Goal: Task Accomplishment & Management: Manage account settings

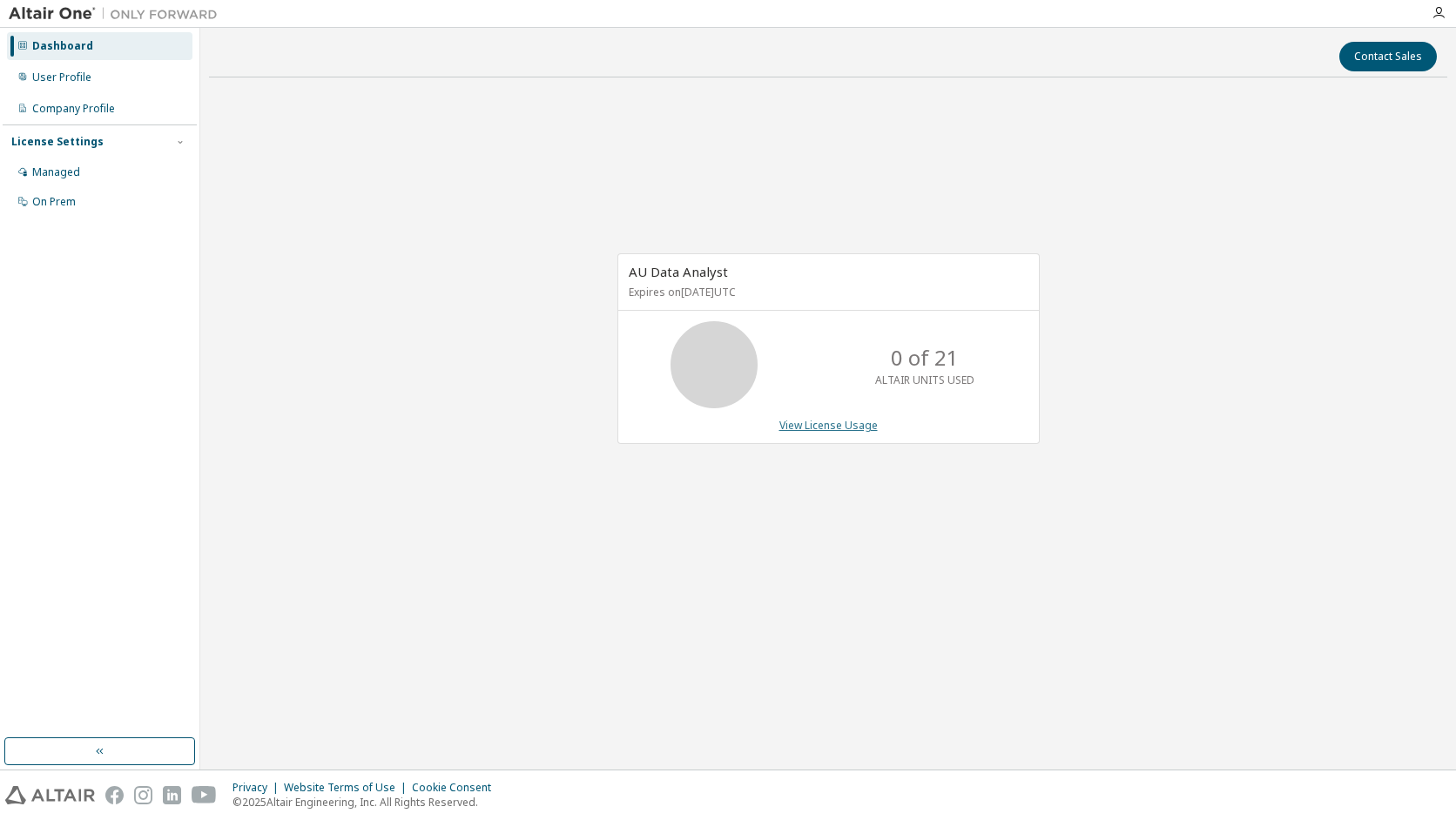
click at [817, 420] on link "View License Usage" at bounding box center [829, 424] width 98 height 14
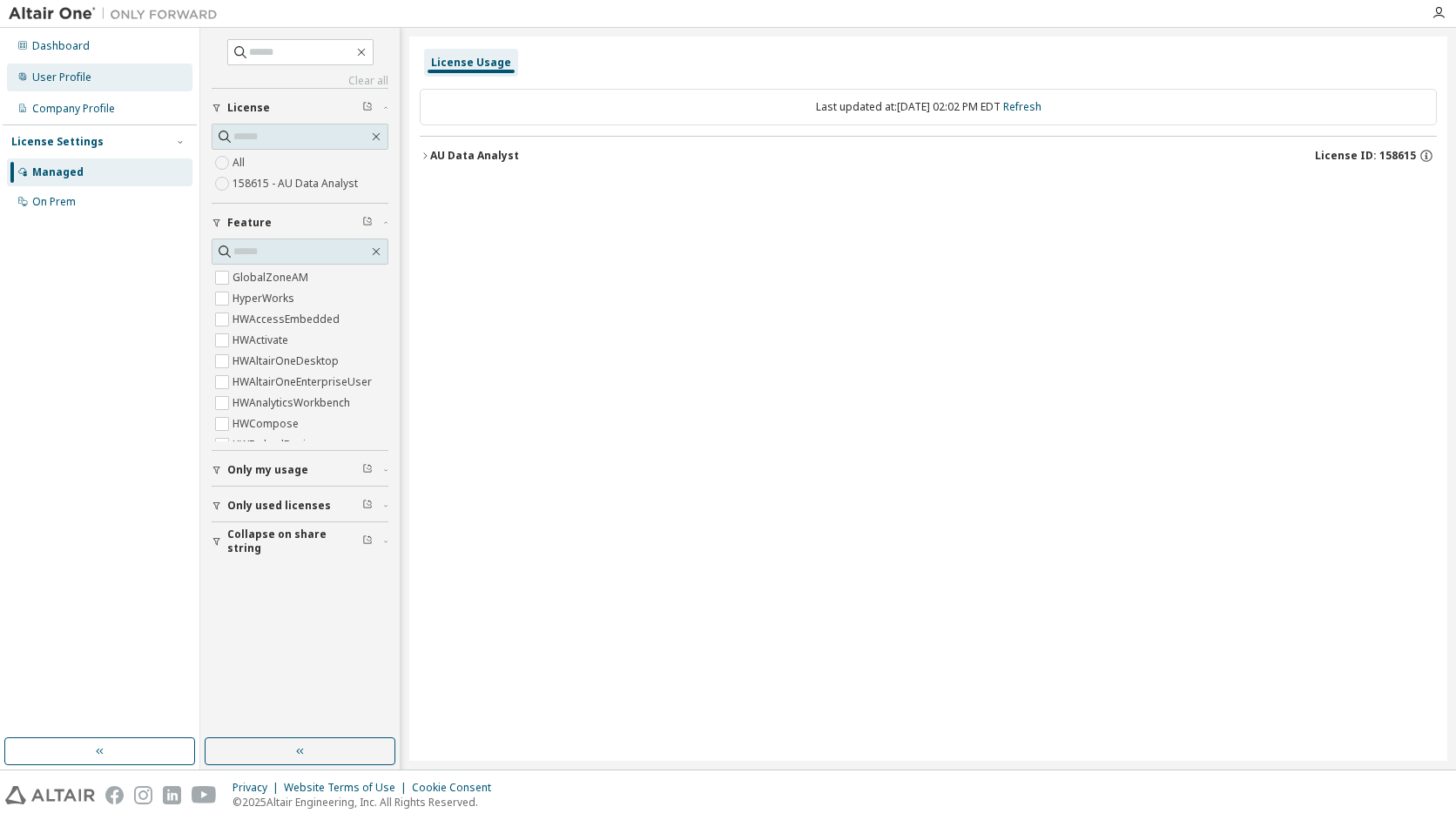
click at [64, 76] on div "User Profile" at bounding box center [62, 77] width 60 height 13
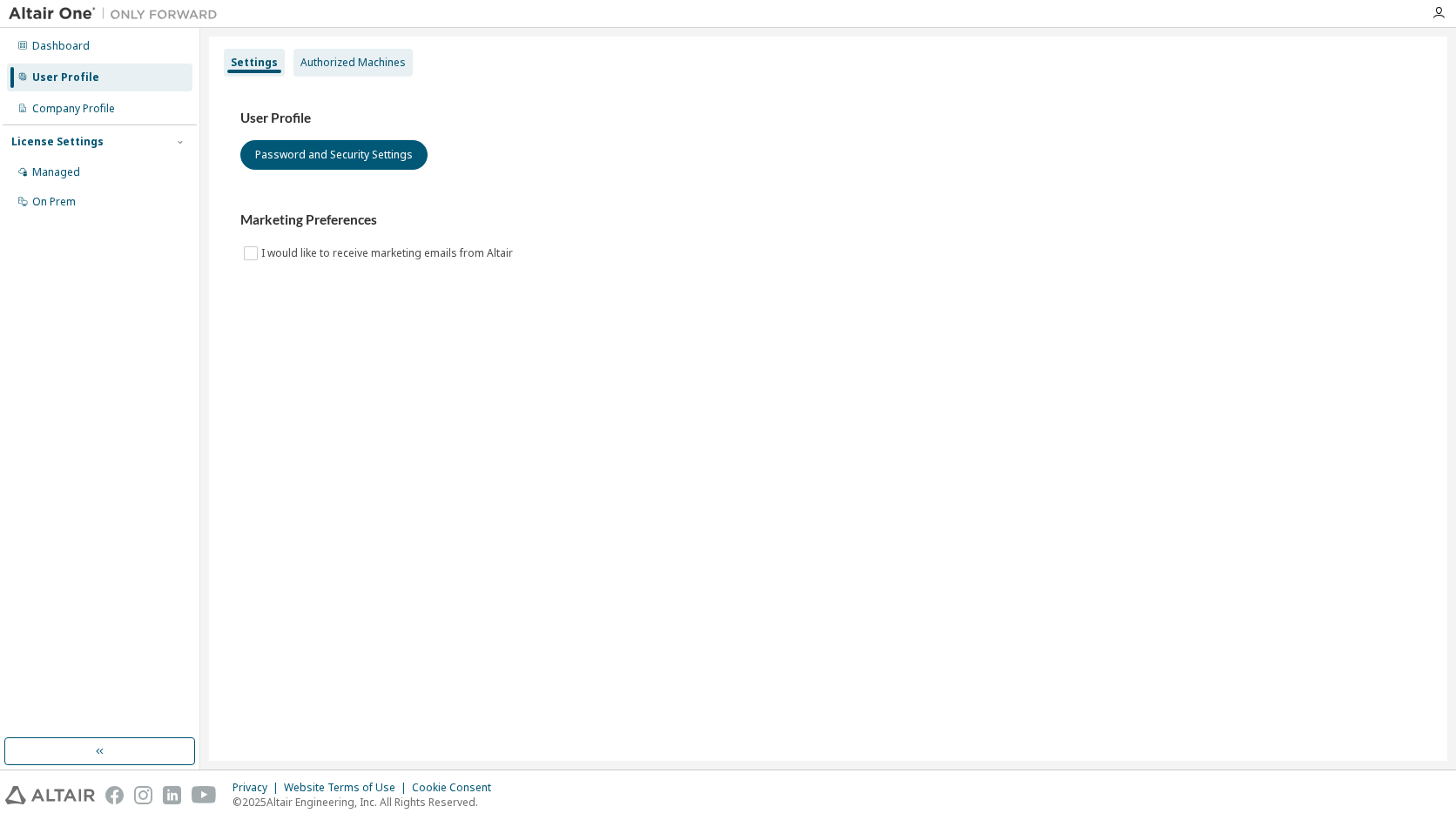
click at [322, 67] on div "Authorized Machines" at bounding box center [352, 63] width 105 height 13
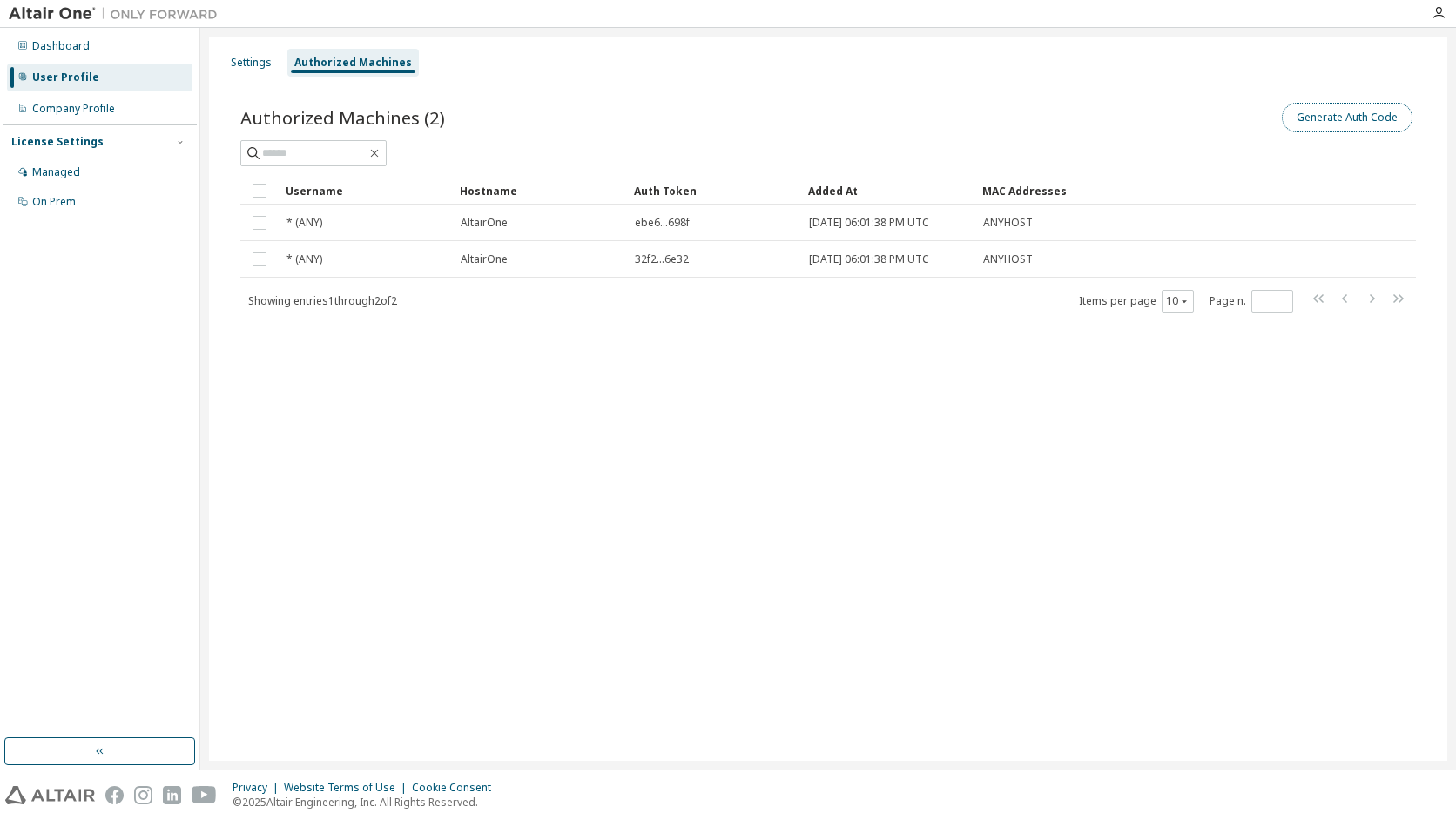
click at [1363, 116] on button "Generate Auth Code" at bounding box center [1347, 117] width 131 height 30
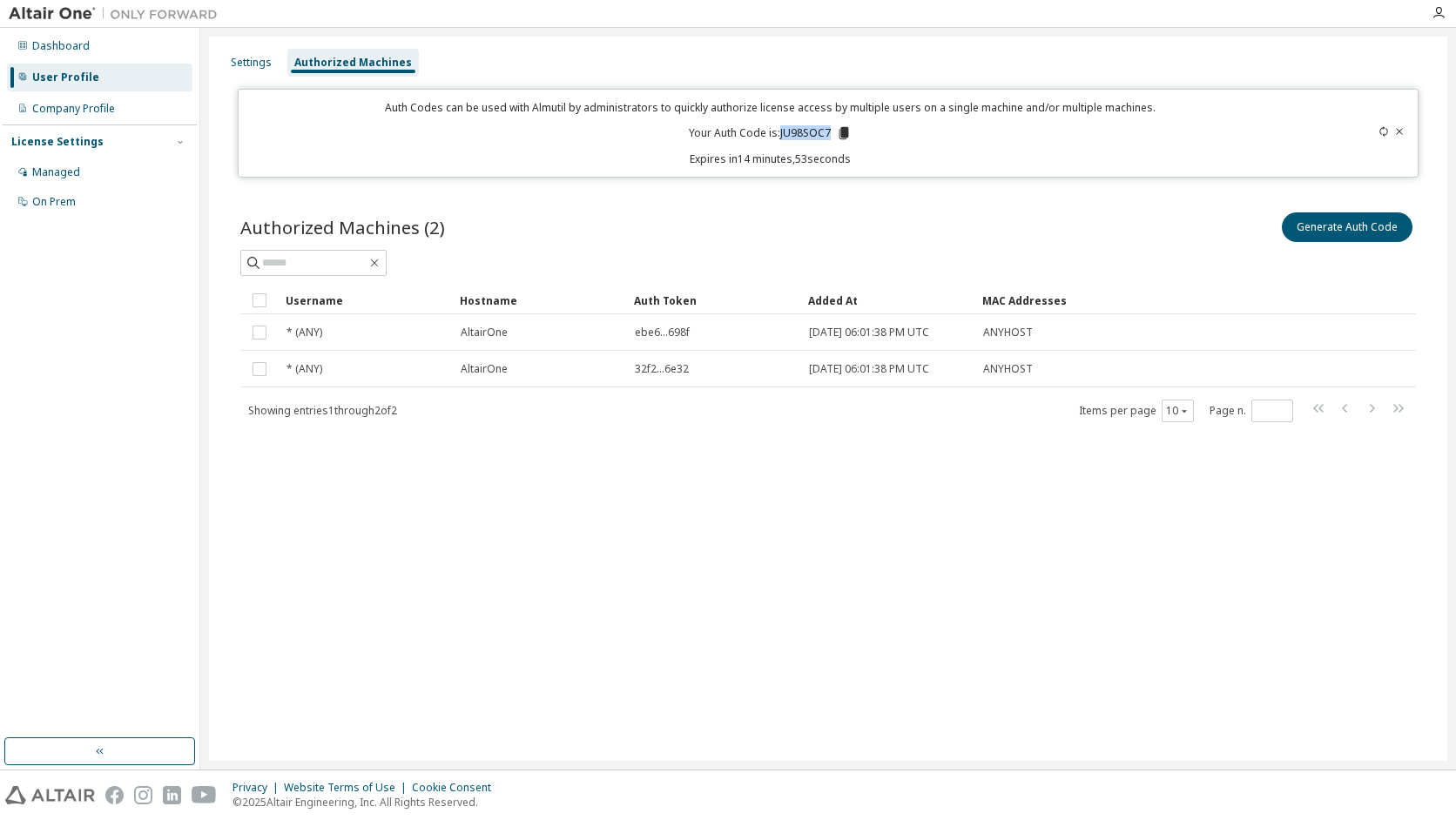
drag, startPoint x: 782, startPoint y: 133, endPoint x: 831, endPoint y: 136, distance: 49.1
click at [831, 136] on p "Your Auth Code is: JU98SOC7" at bounding box center [770, 133] width 163 height 15
drag, startPoint x: 831, startPoint y: 136, endPoint x: 811, endPoint y: 133, distance: 20.2
copy p "JU98SOC7"
click at [271, 67] on div "Settings" at bounding box center [251, 63] width 55 height 28
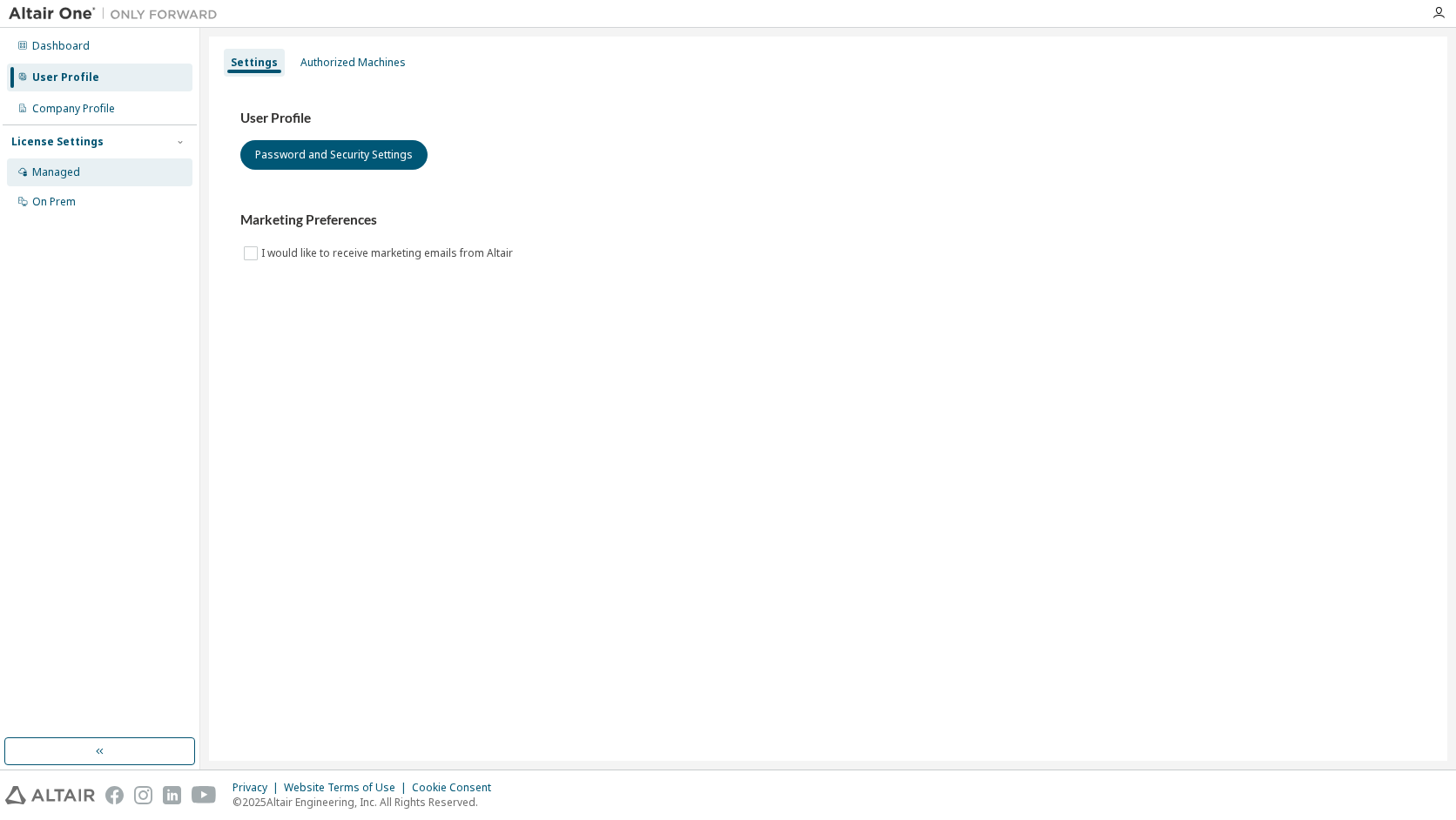
click at [28, 176] on div "Managed" at bounding box center [99, 172] width 186 height 28
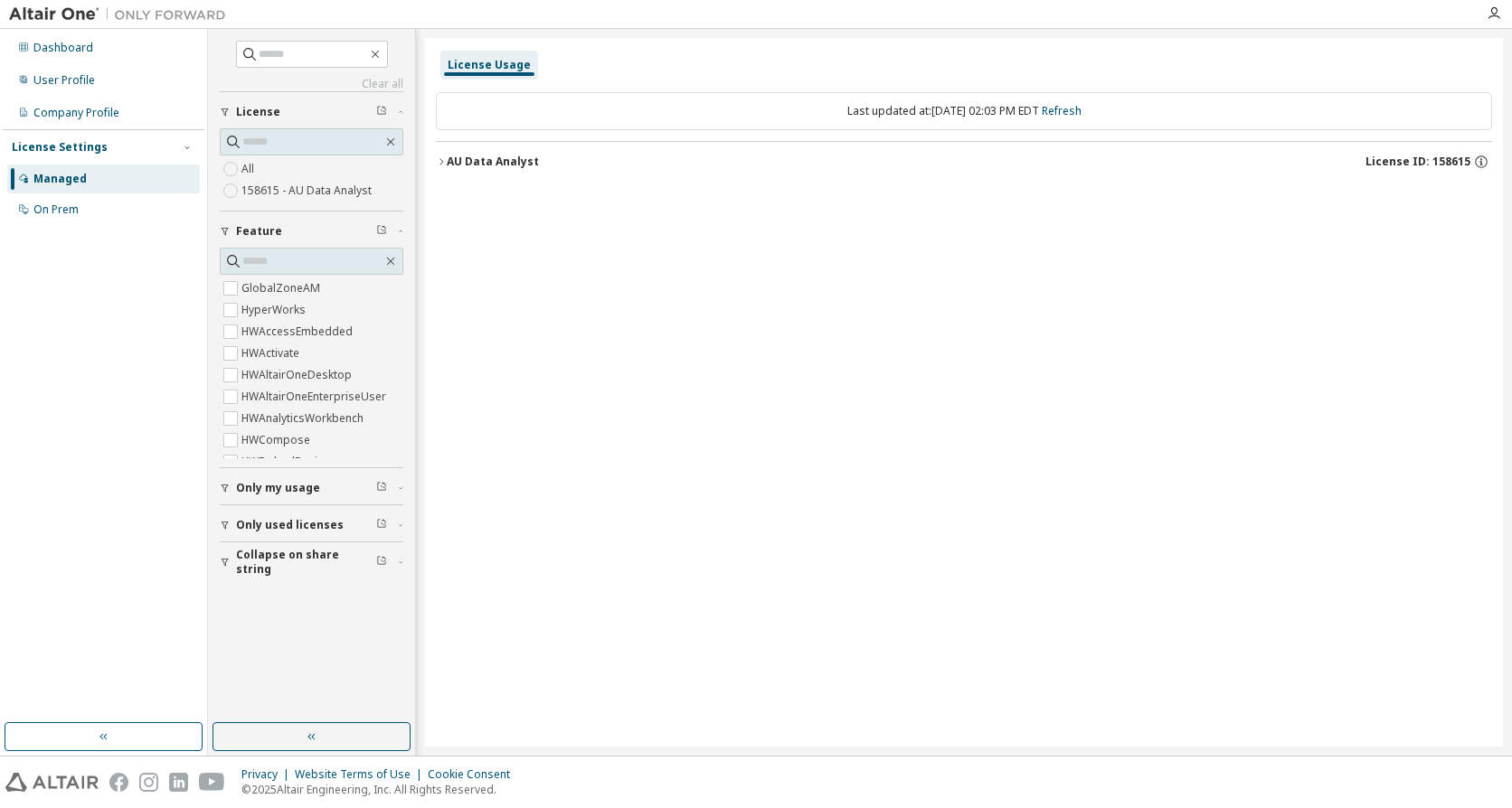
click at [224, 490] on icon "button" at bounding box center [225, 488] width 7 height 8
click at [1071, 114] on link "Refresh" at bounding box center [1061, 110] width 40 height 15
click at [437, 163] on icon "button" at bounding box center [441, 162] width 11 height 11
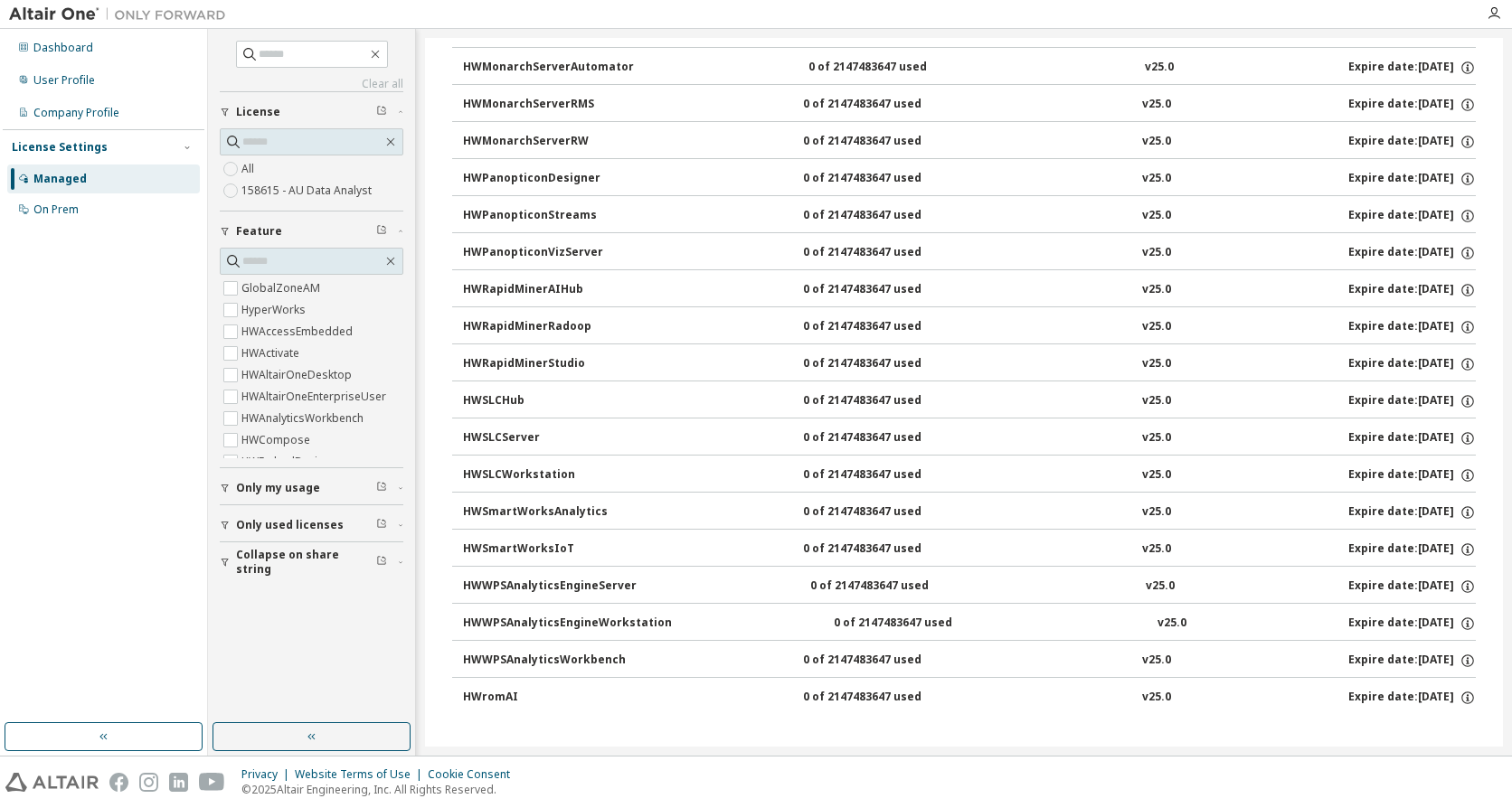
scroll to position [733, 0]
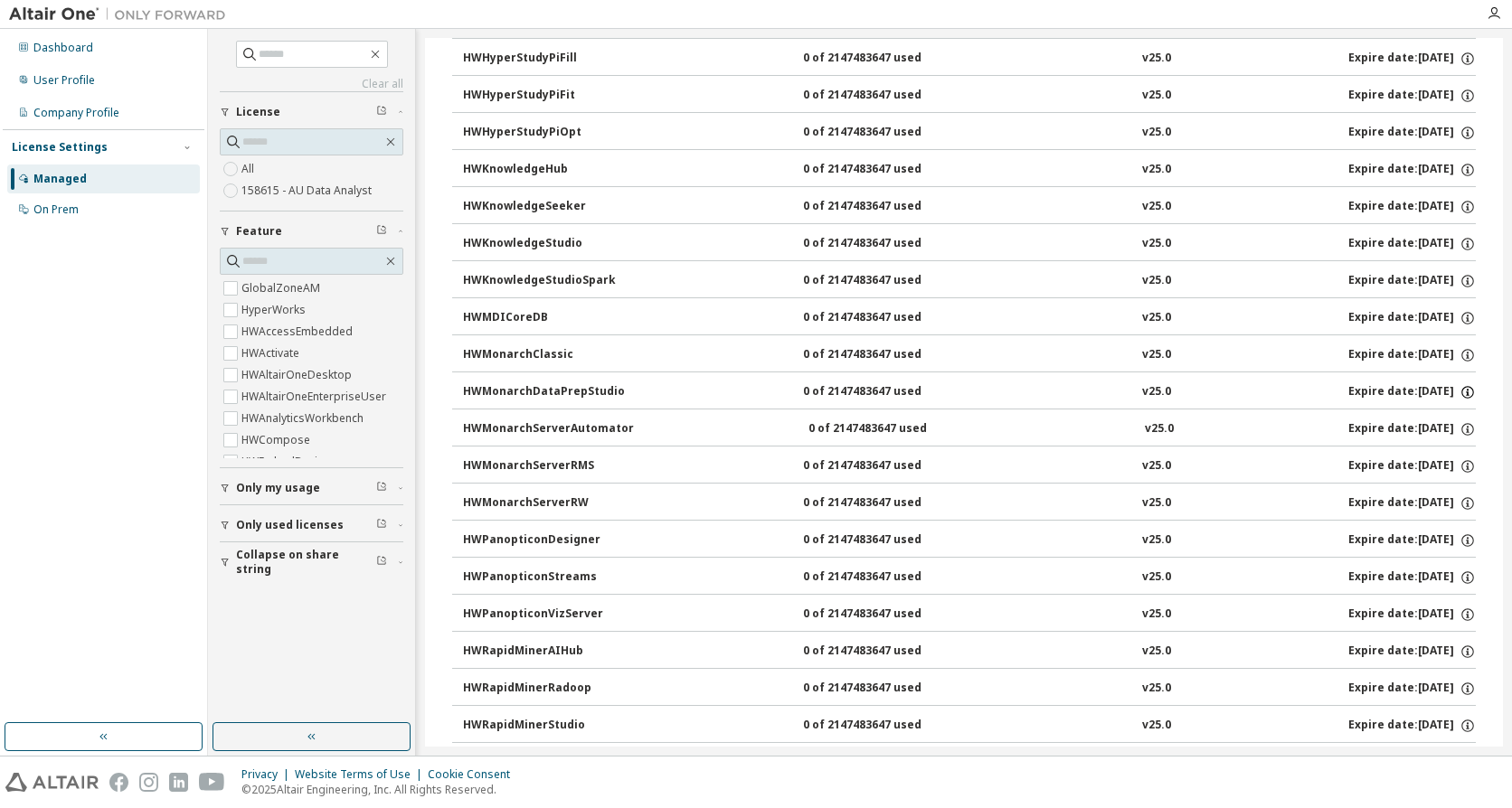
click at [1459, 391] on icon "button" at bounding box center [1467, 392] width 16 height 16
click at [555, 402] on button "HWMonarchDataPrepStudio 0 of 2147483647 used v25.0 Expire date: 2026-09-30" at bounding box center [968, 393] width 1012 height 40
click at [555, 388] on div "HWMonarchDataPrepStudio" at bounding box center [544, 392] width 163 height 16
click at [558, 388] on div "HWMonarchDataPrepStudio" at bounding box center [544, 392] width 163 height 16
click at [559, 388] on div "HWMonarchDataPrepStudio" at bounding box center [544, 392] width 163 height 16
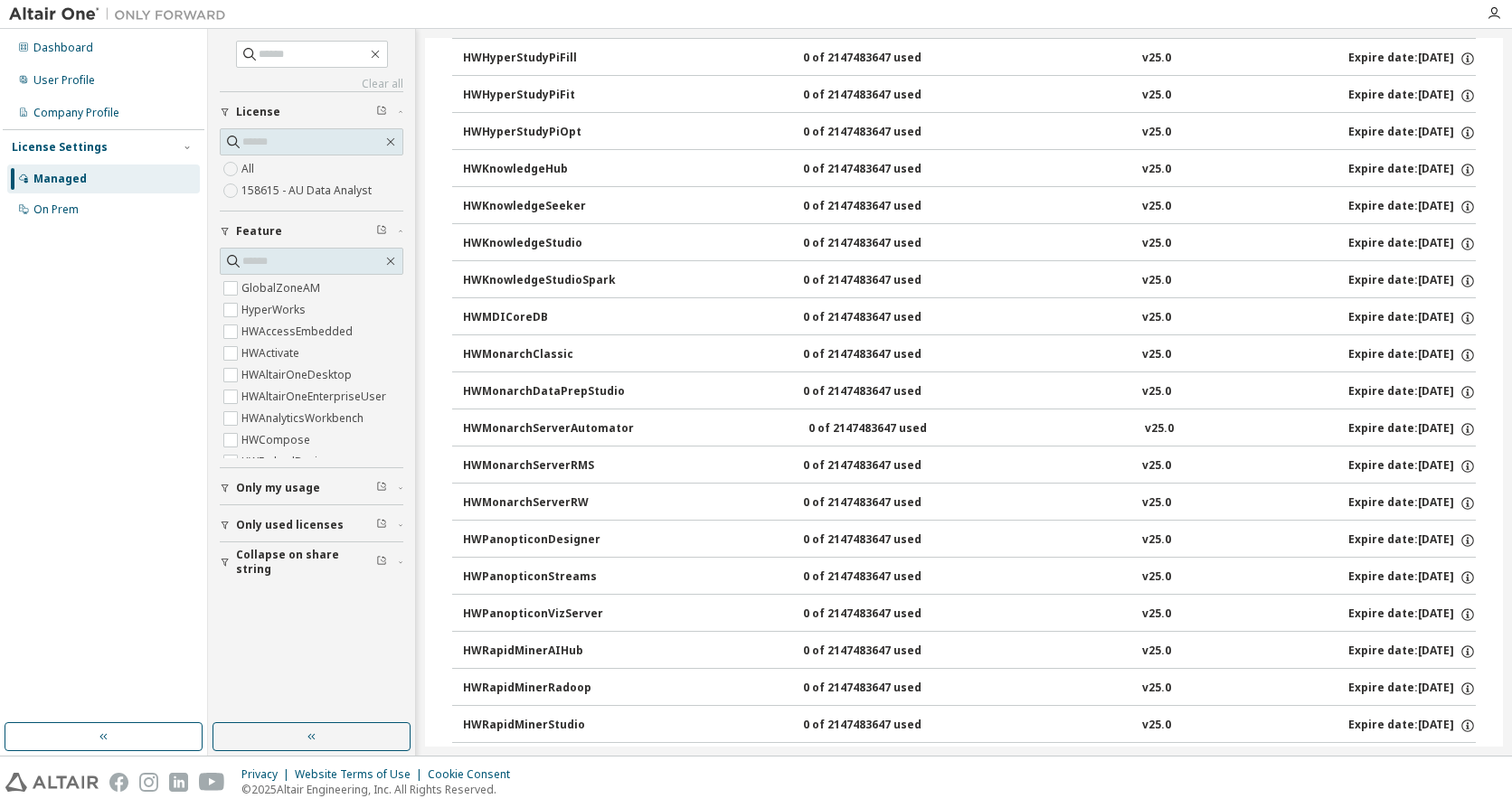
click at [559, 388] on div "HWMonarchDataPrepStudio" at bounding box center [544, 392] width 163 height 16
click at [491, 385] on div "HWMonarchDataPrepStudio" at bounding box center [544, 392] width 163 height 16
click at [227, 565] on icon "button" at bounding box center [225, 561] width 11 height 11
click at [227, 526] on icon "button" at bounding box center [225, 524] width 11 height 11
click at [62, 99] on div "Company Profile" at bounding box center [103, 113] width 193 height 29
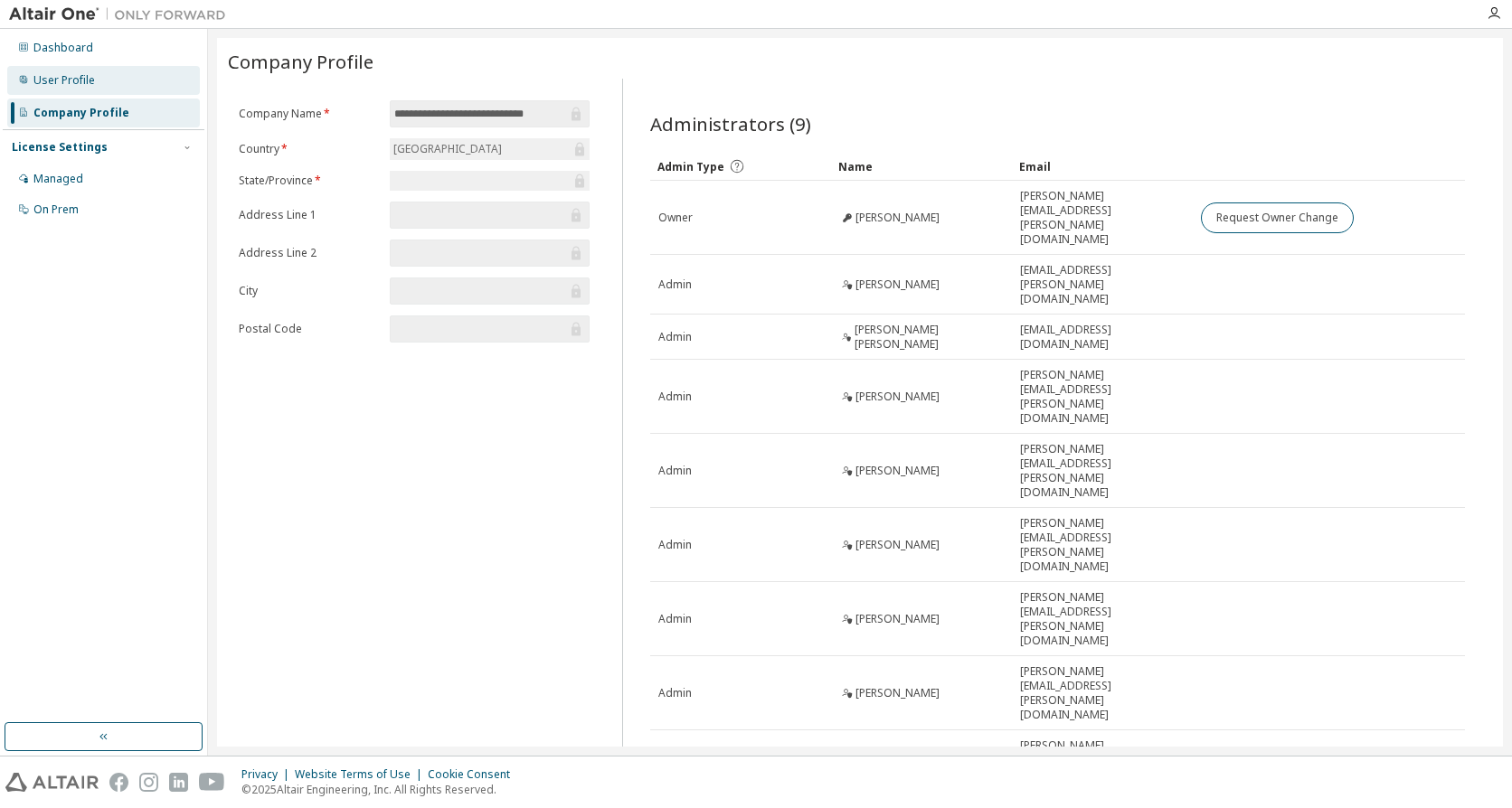
click at [82, 87] on div "User Profile" at bounding box center [64, 80] width 62 height 14
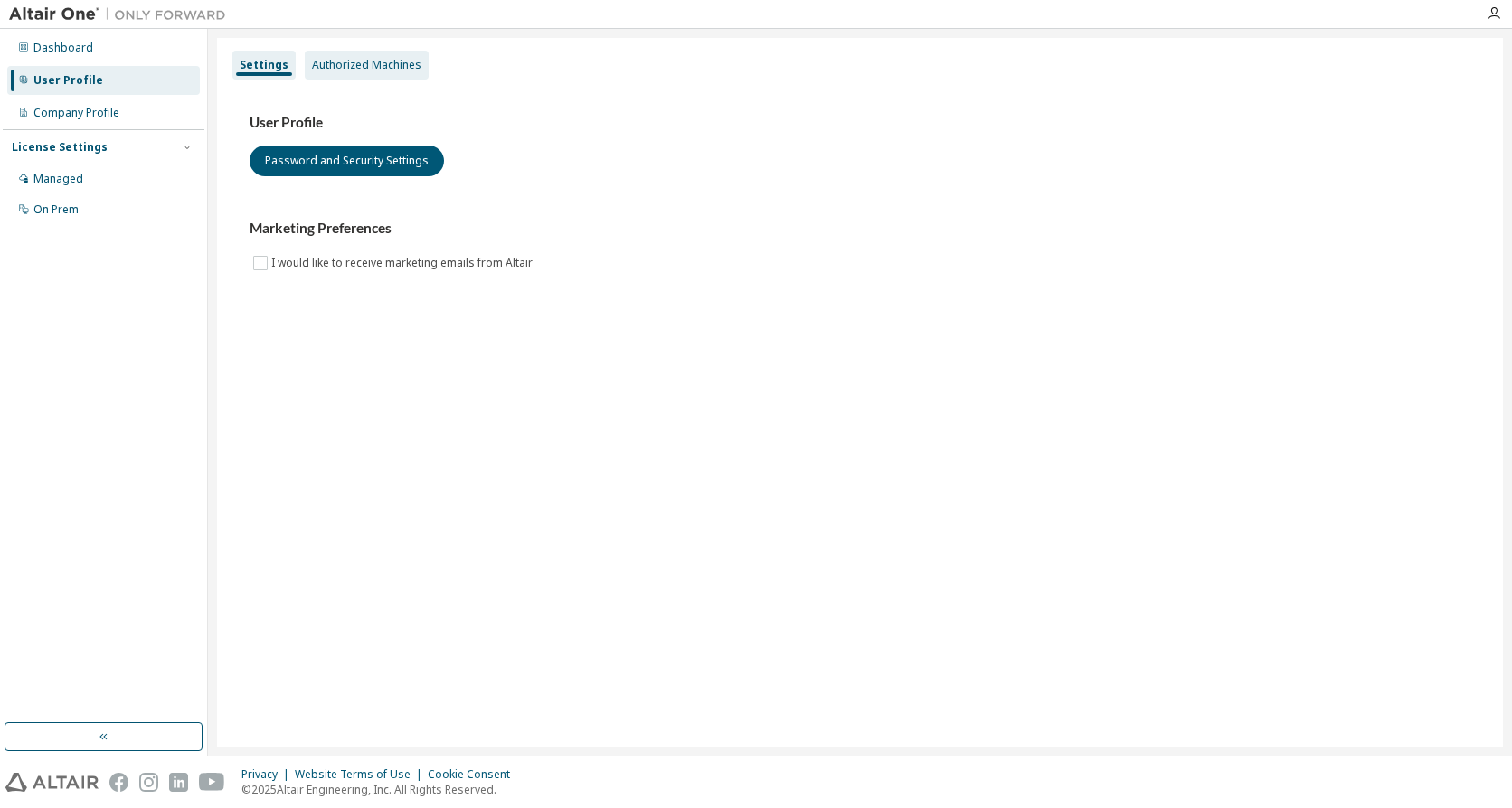
click at [346, 52] on div "Authorized Machines" at bounding box center [367, 65] width 124 height 29
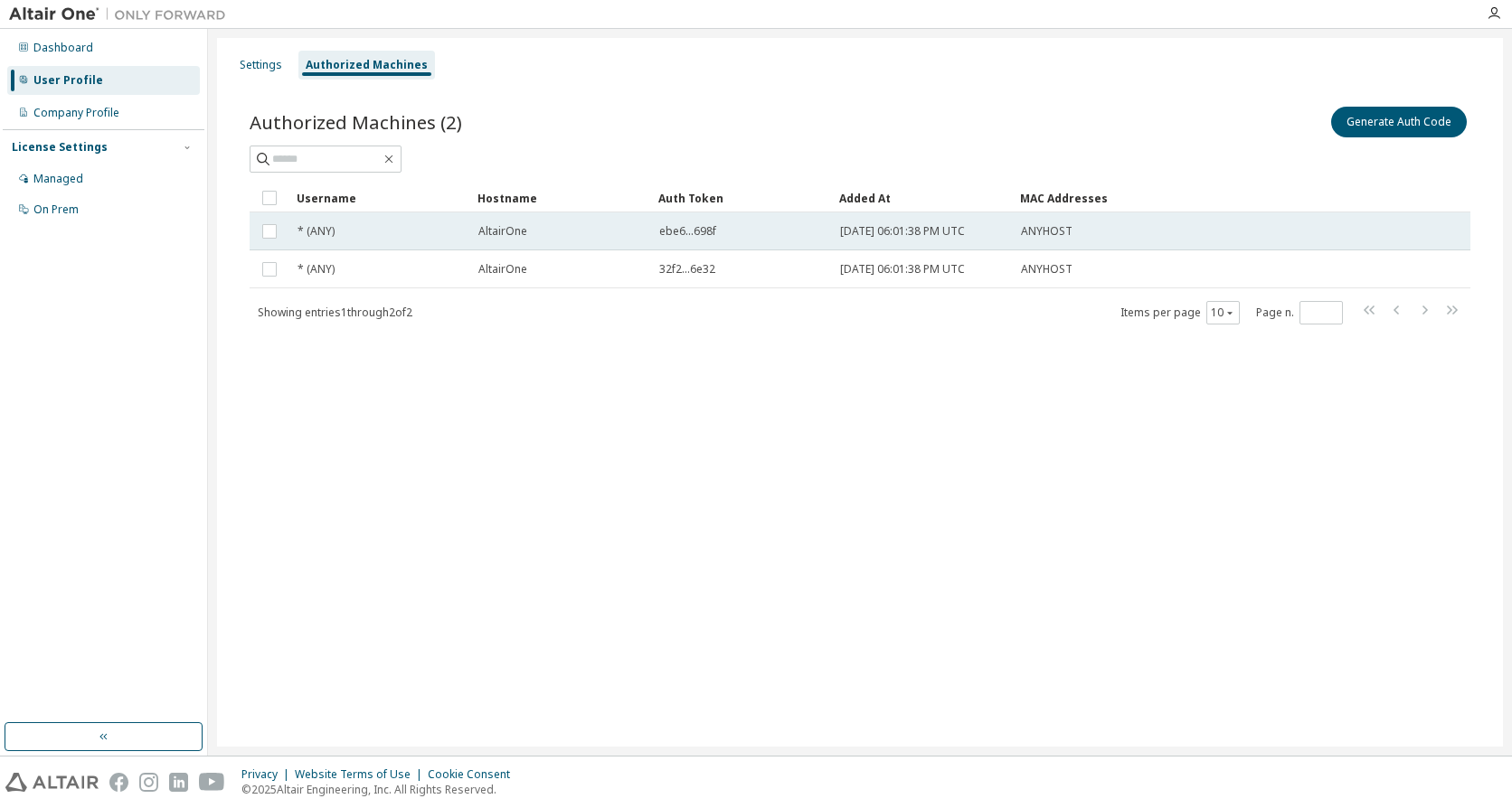
click at [330, 224] on span "* (ANY)" at bounding box center [316, 231] width 37 height 14
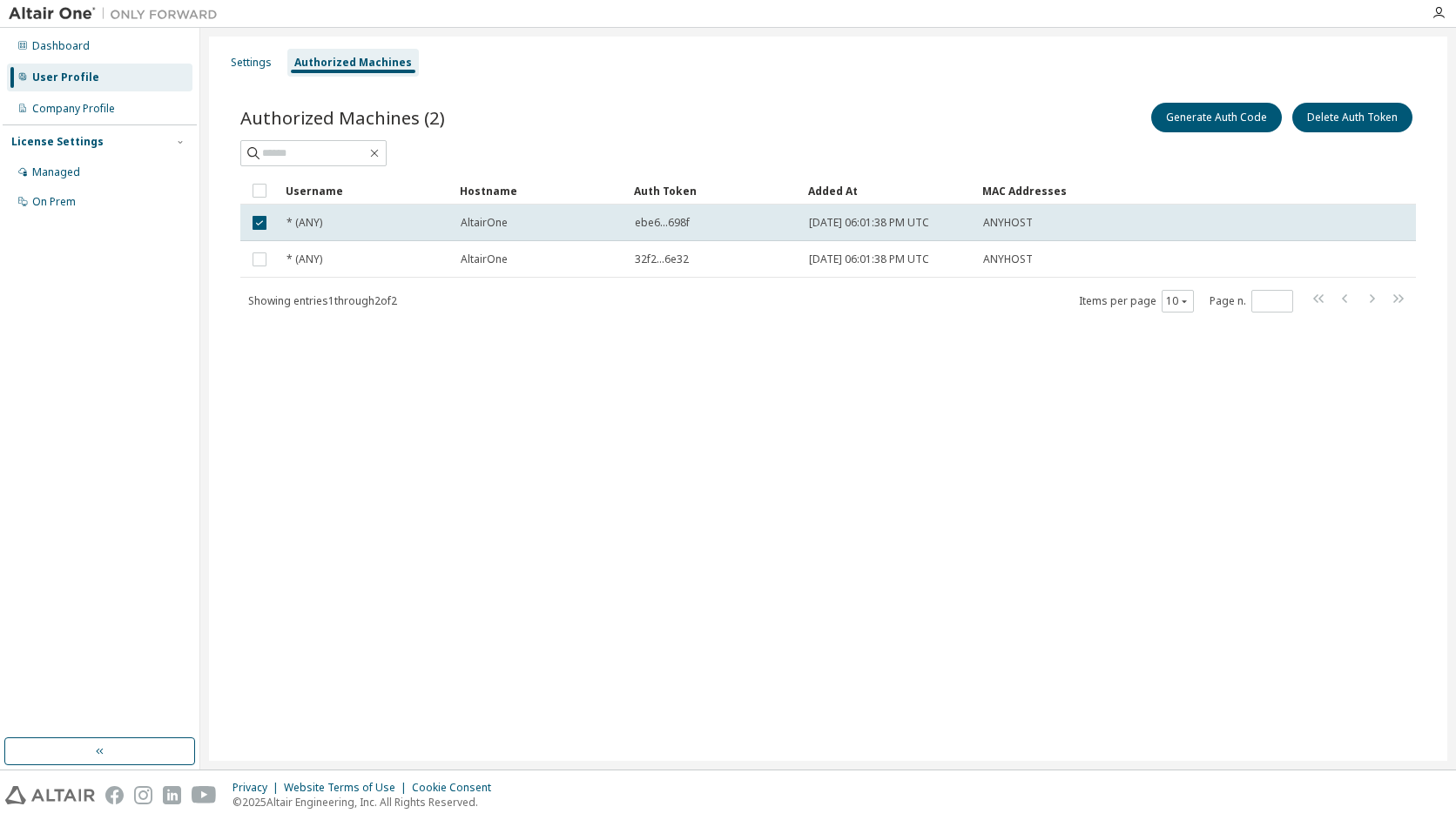
drag, startPoint x: 745, startPoint y: 64, endPoint x: 1010, endPoint y: 64, distance: 265.0
click at [747, 64] on div "Settings Authorized Machines" at bounding box center [828, 63] width 1217 height 32
click at [1219, 122] on button "Generate Auth Code" at bounding box center [1216, 117] width 131 height 30
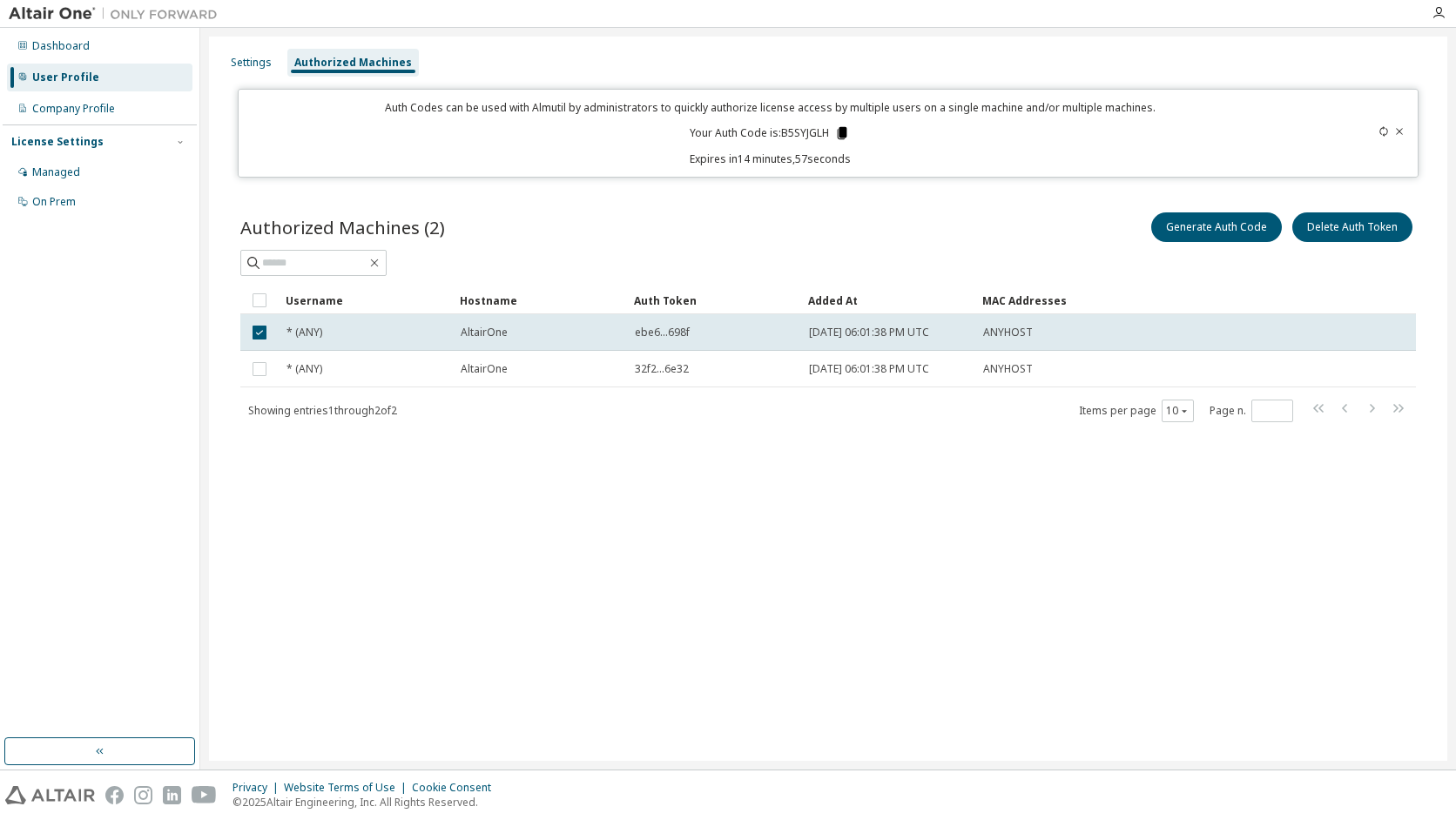
click at [848, 138] on icon at bounding box center [842, 133] width 15 height 15
click at [779, 134] on p "Your Auth Code is: B5SYJGLH" at bounding box center [770, 133] width 160 height 15
drag, startPoint x: 783, startPoint y: 131, endPoint x: 828, endPoint y: 133, distance: 45.0
click at [828, 133] on p "Your Auth Code is: B5SYJGLH" at bounding box center [770, 133] width 160 height 15
drag, startPoint x: 828, startPoint y: 133, endPoint x: 815, endPoint y: 128, distance: 13.9
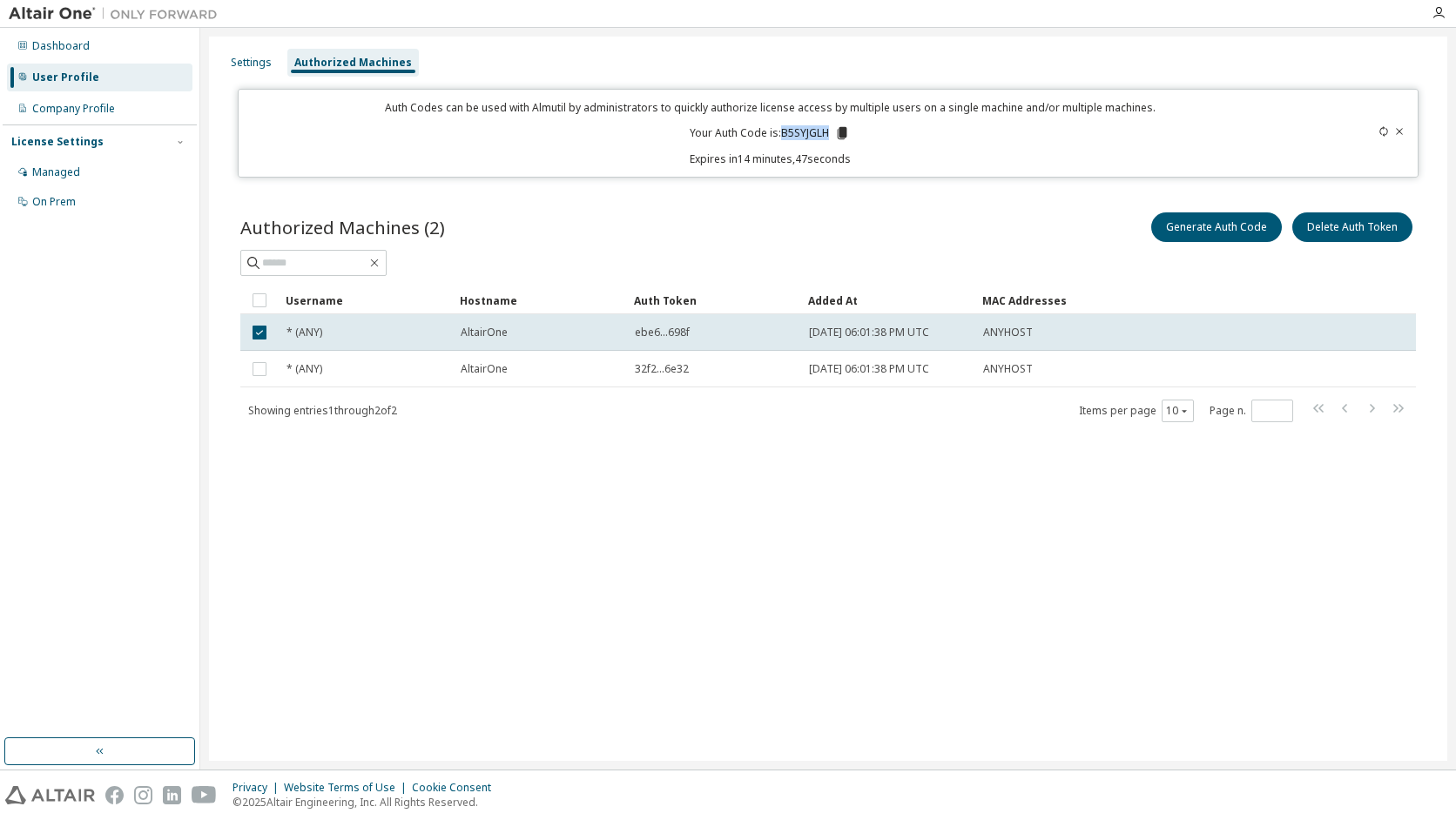
copy p "B5SYJGLH"
click at [873, 543] on div "Settings Authorized Machines Auth Codes can be used with Almutil by administrat…" at bounding box center [828, 398] width 1238 height 725
click at [250, 62] on div "Settings" at bounding box center [251, 63] width 41 height 13
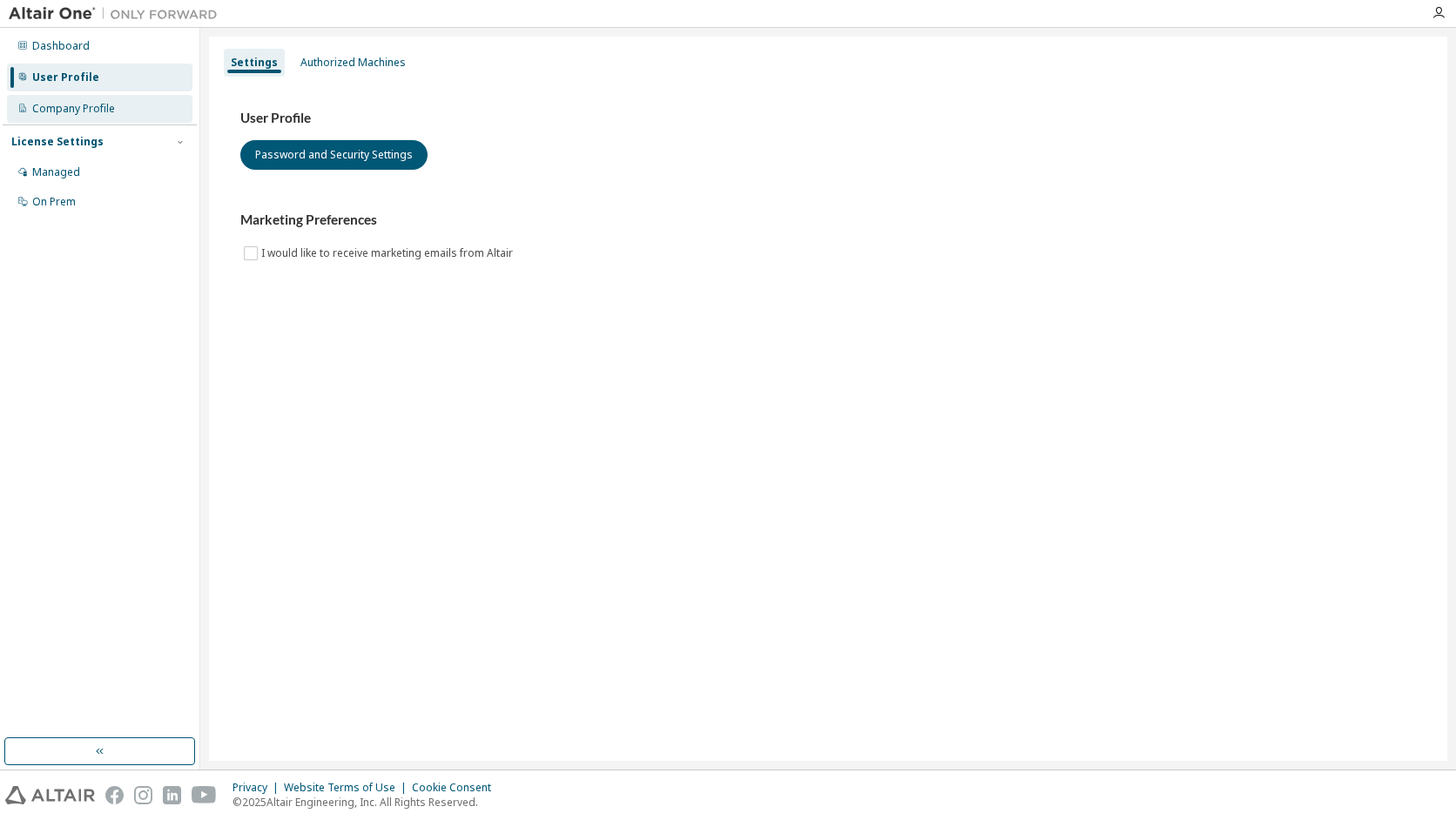
click at [37, 111] on div "Company Profile" at bounding box center [73, 109] width 83 height 13
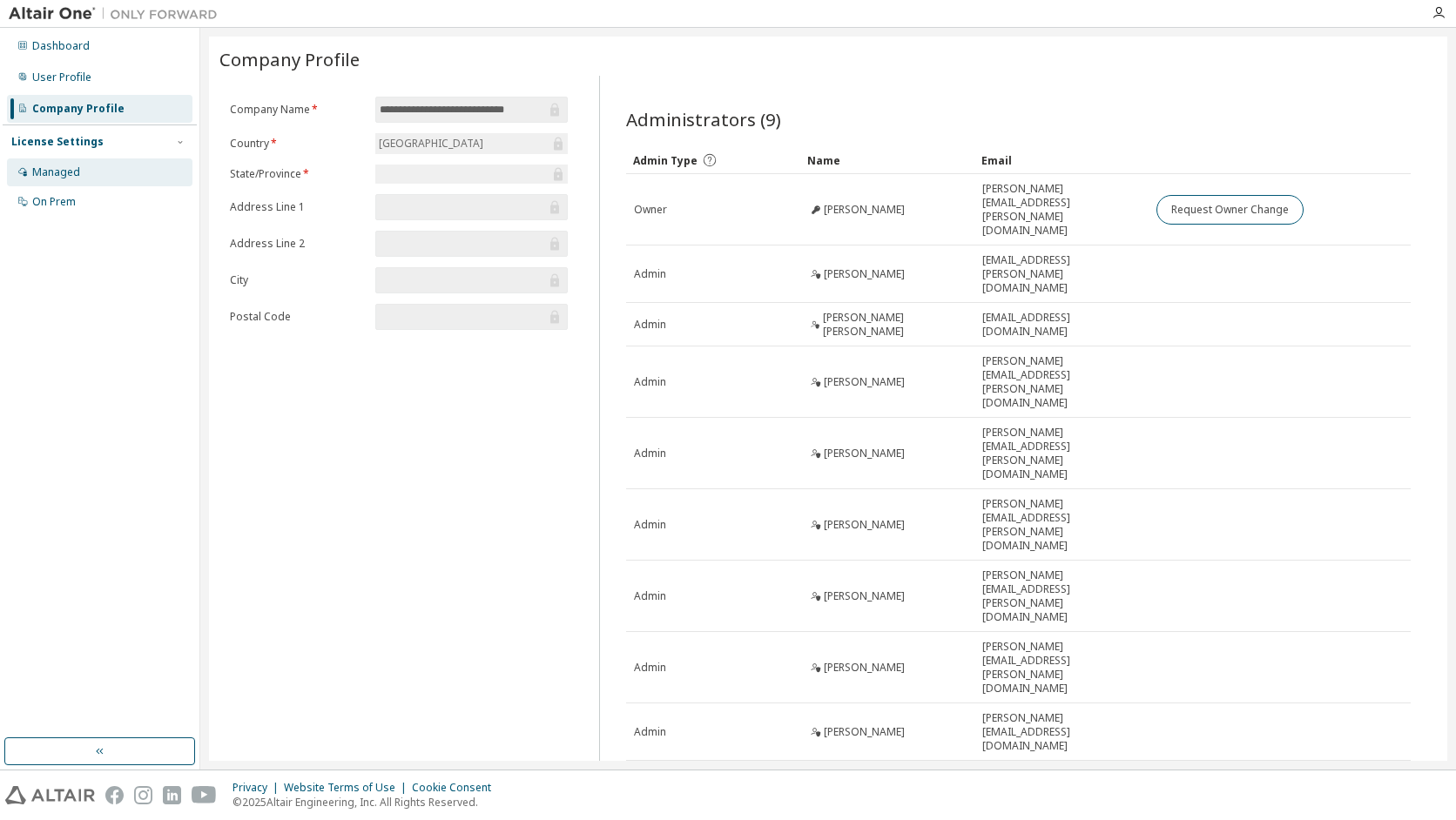
click at [44, 177] on div "Managed" at bounding box center [56, 172] width 48 height 13
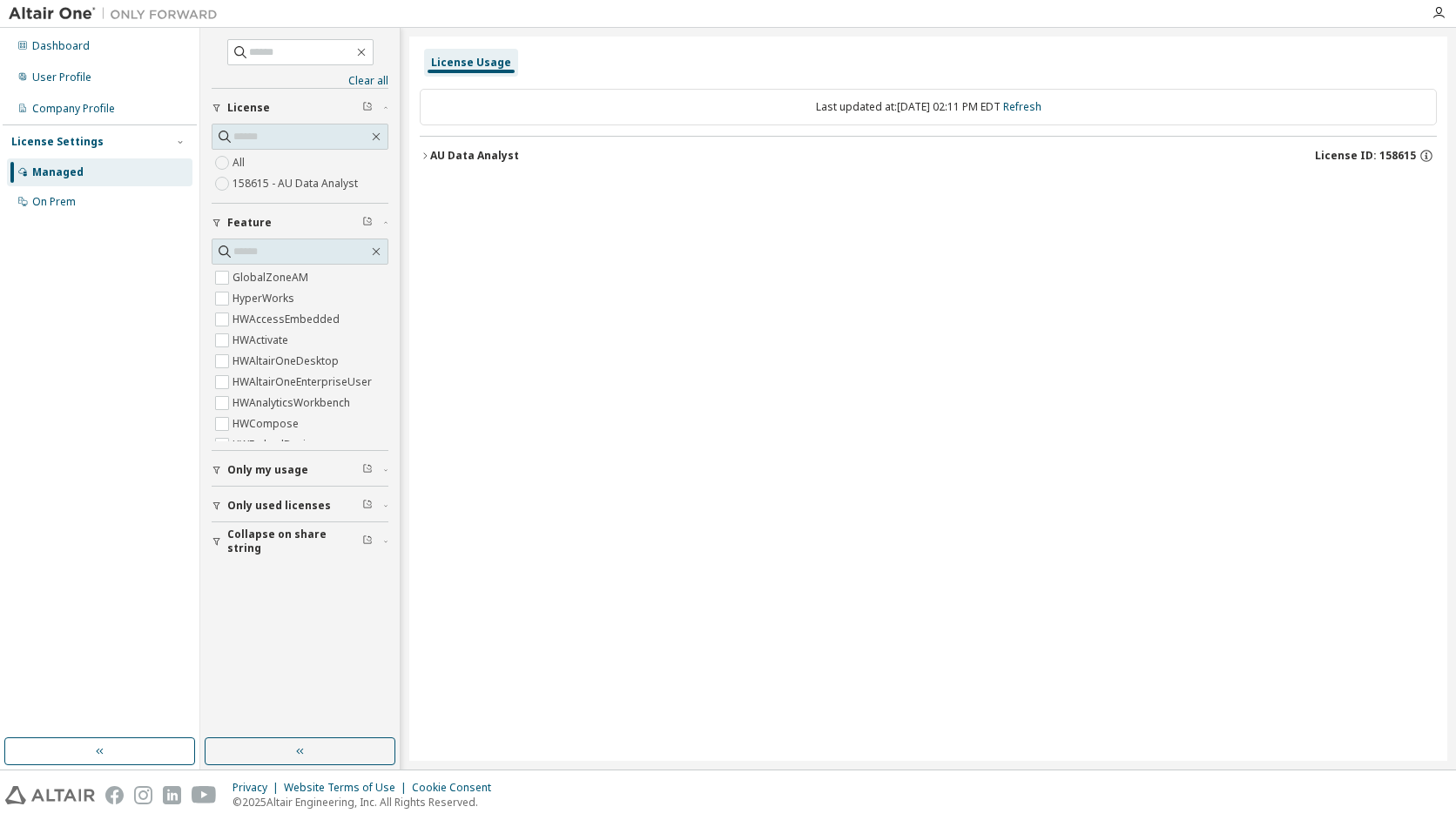
click at [244, 176] on label "158615 - AU Data Analyst" at bounding box center [297, 184] width 129 height 21
click at [422, 151] on icon "button" at bounding box center [424, 156] width 11 height 11
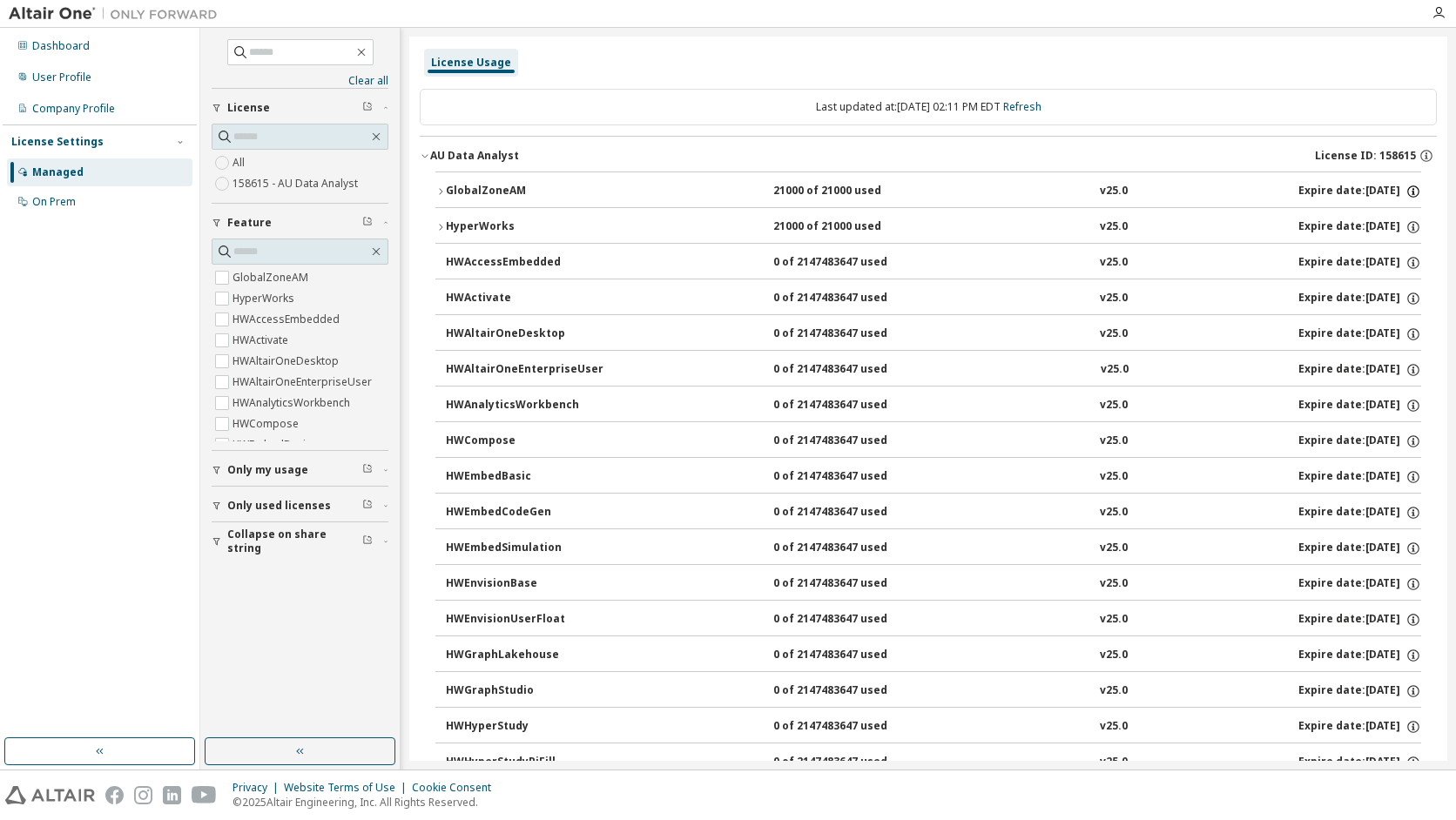
click at [1405, 192] on icon "button" at bounding box center [1413, 192] width 15 height 15
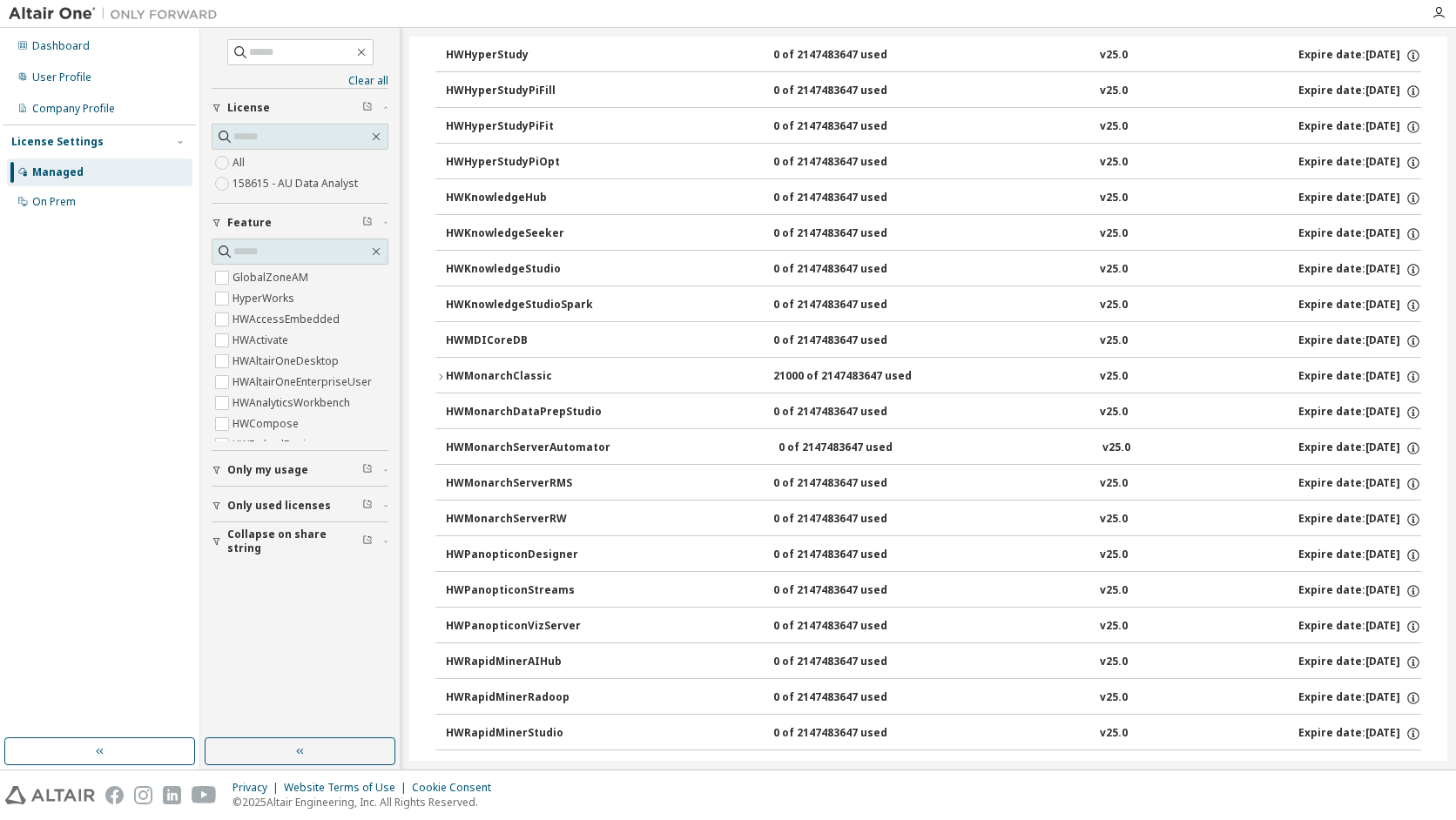
scroll to position [664, 0]
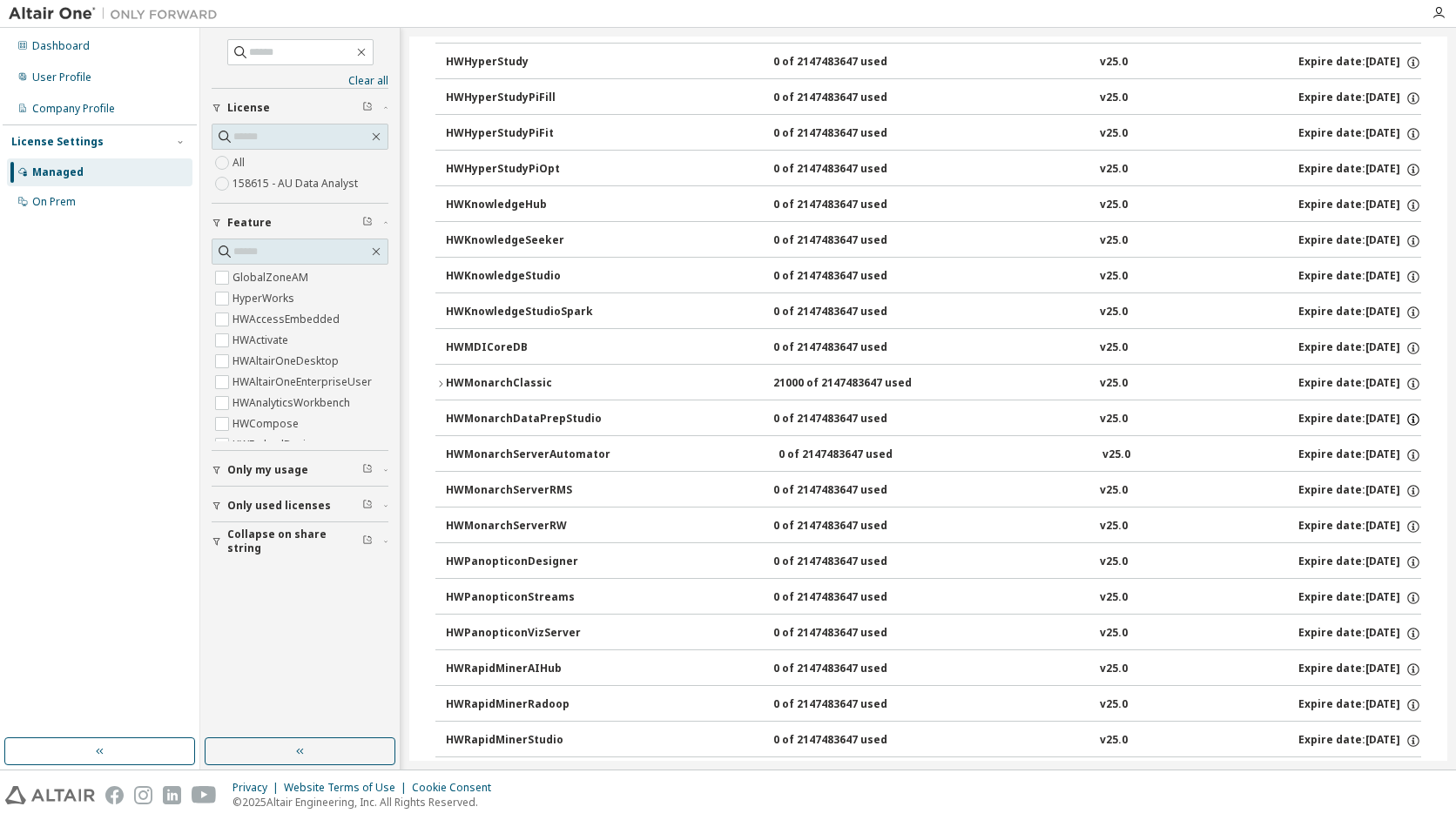
click at [1408, 419] on icon "button" at bounding box center [1413, 420] width 15 height 15
